Goal: Information Seeking & Learning: Find specific fact

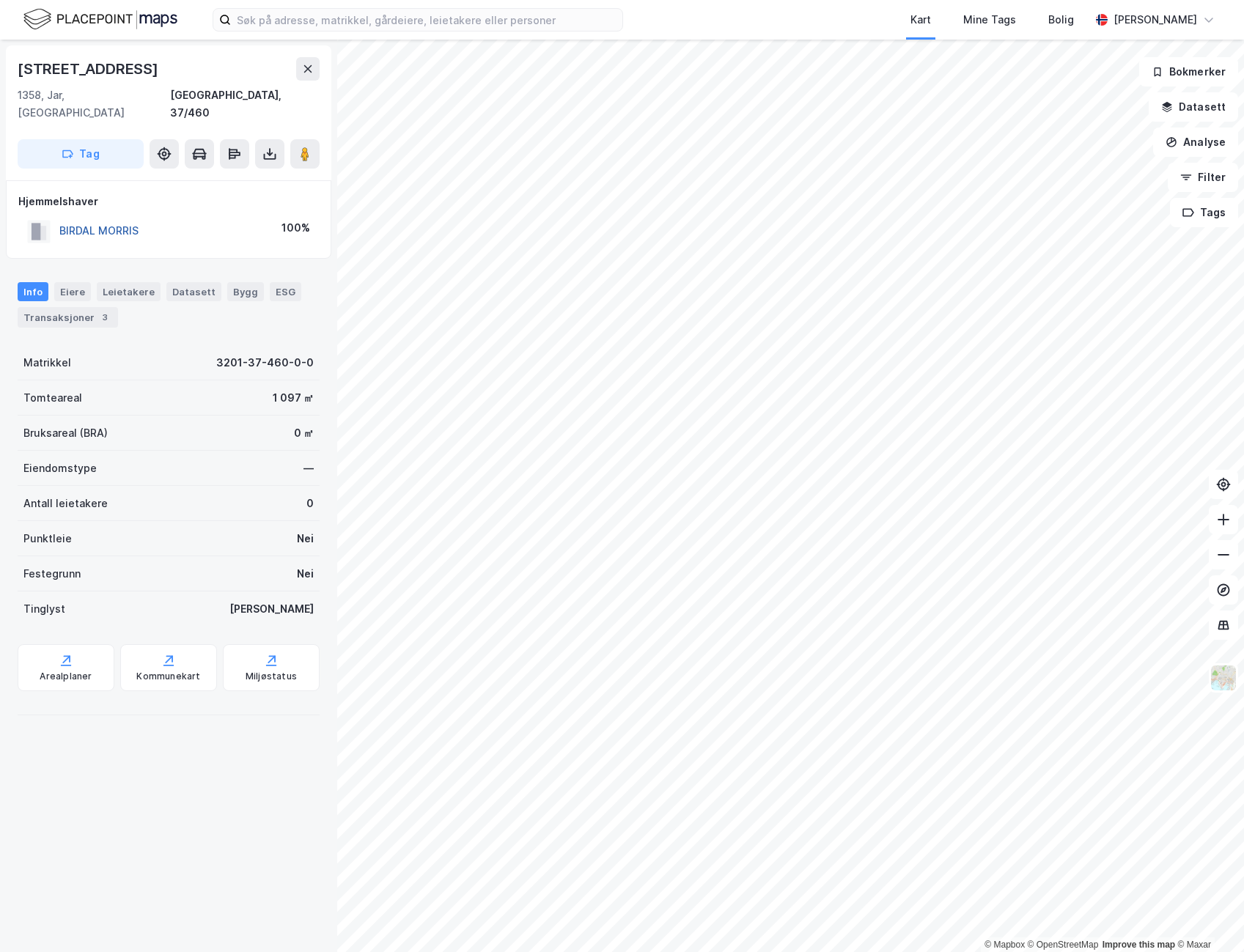
click at [0, 0] on button "BIRDAL MORRIS" at bounding box center [0, 0] width 0 height 0
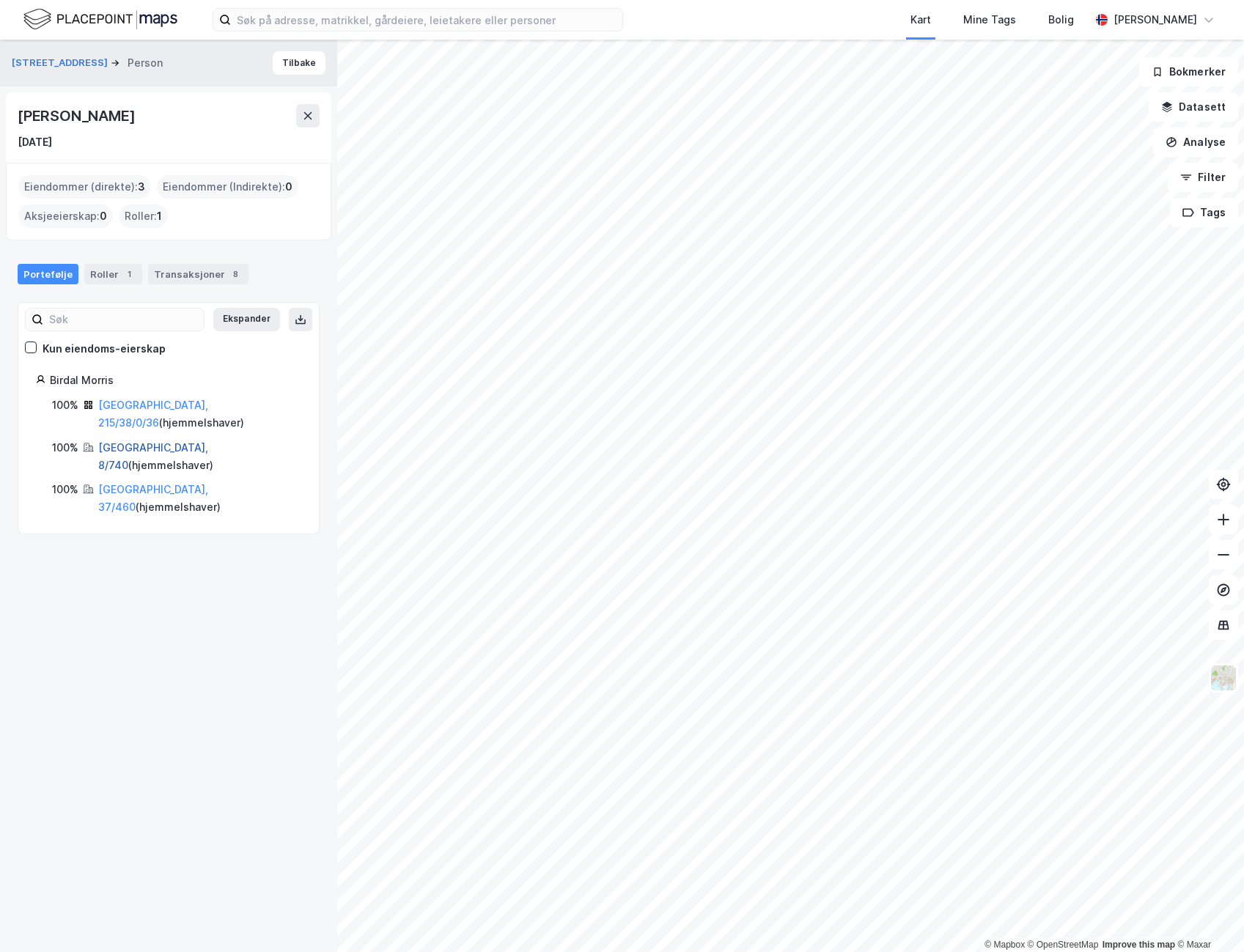
click at [121, 441] on link "[GEOGRAPHIC_DATA], 8/740" at bounding box center [153, 456] width 110 height 30
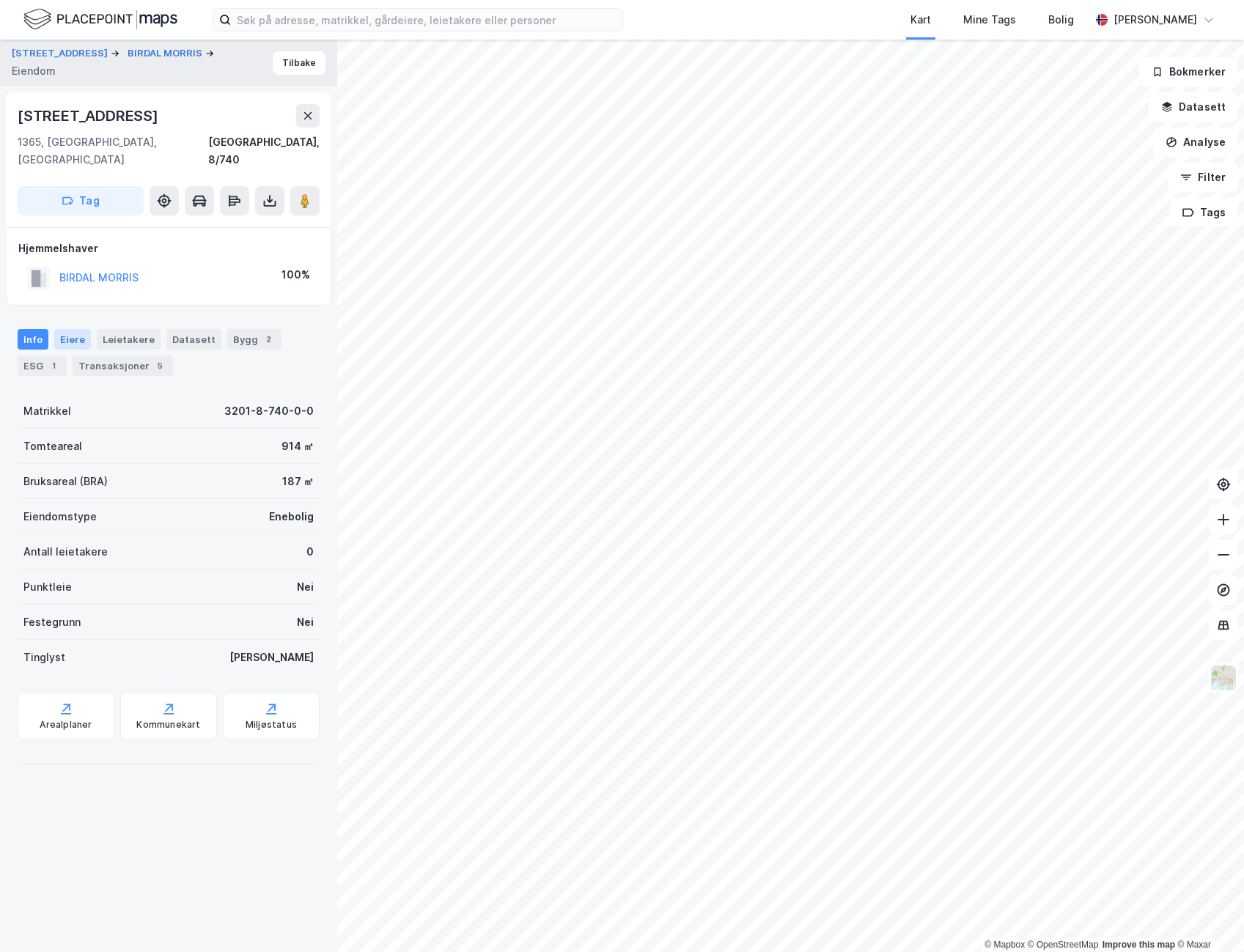
click at [79, 329] on div "Eiere" at bounding box center [72, 339] width 37 height 20
